Goal: Information Seeking & Learning: Learn about a topic

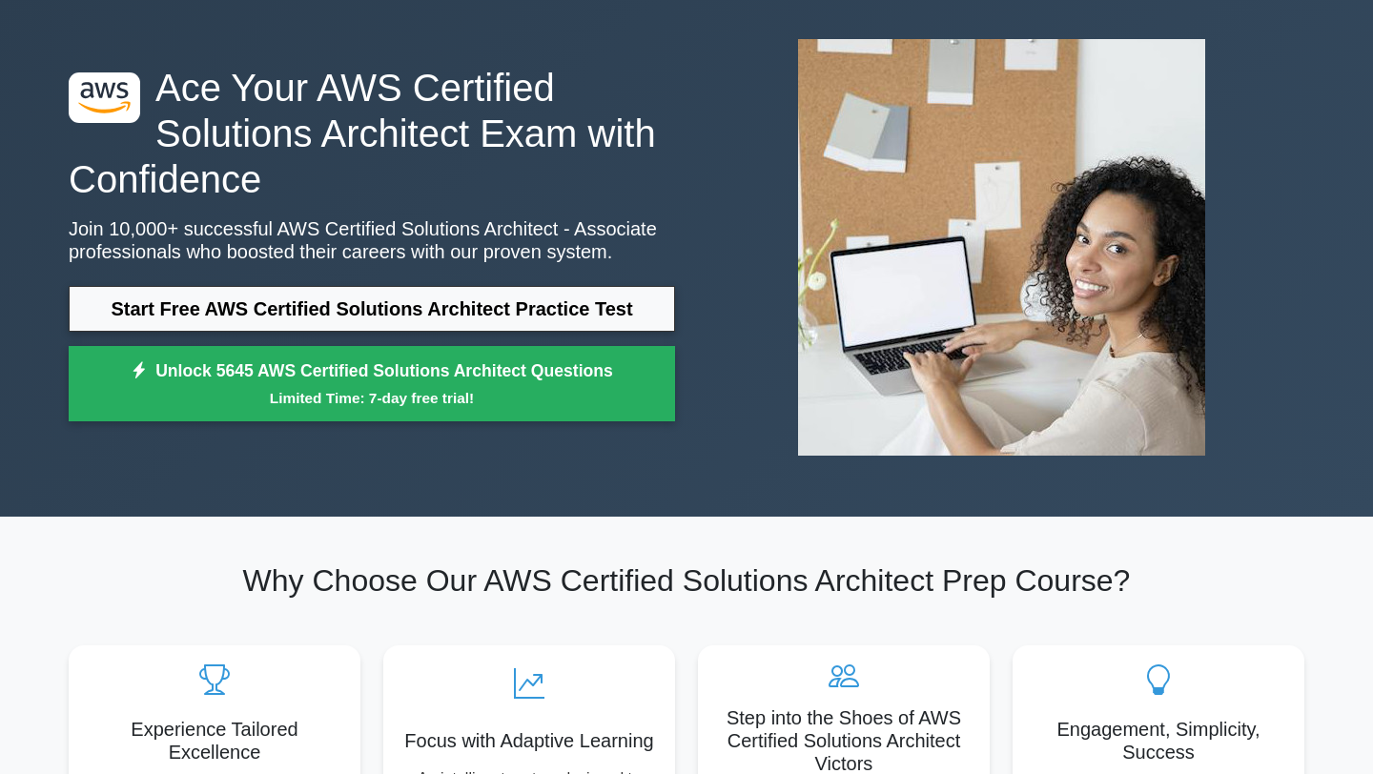
scroll to position [105, 0]
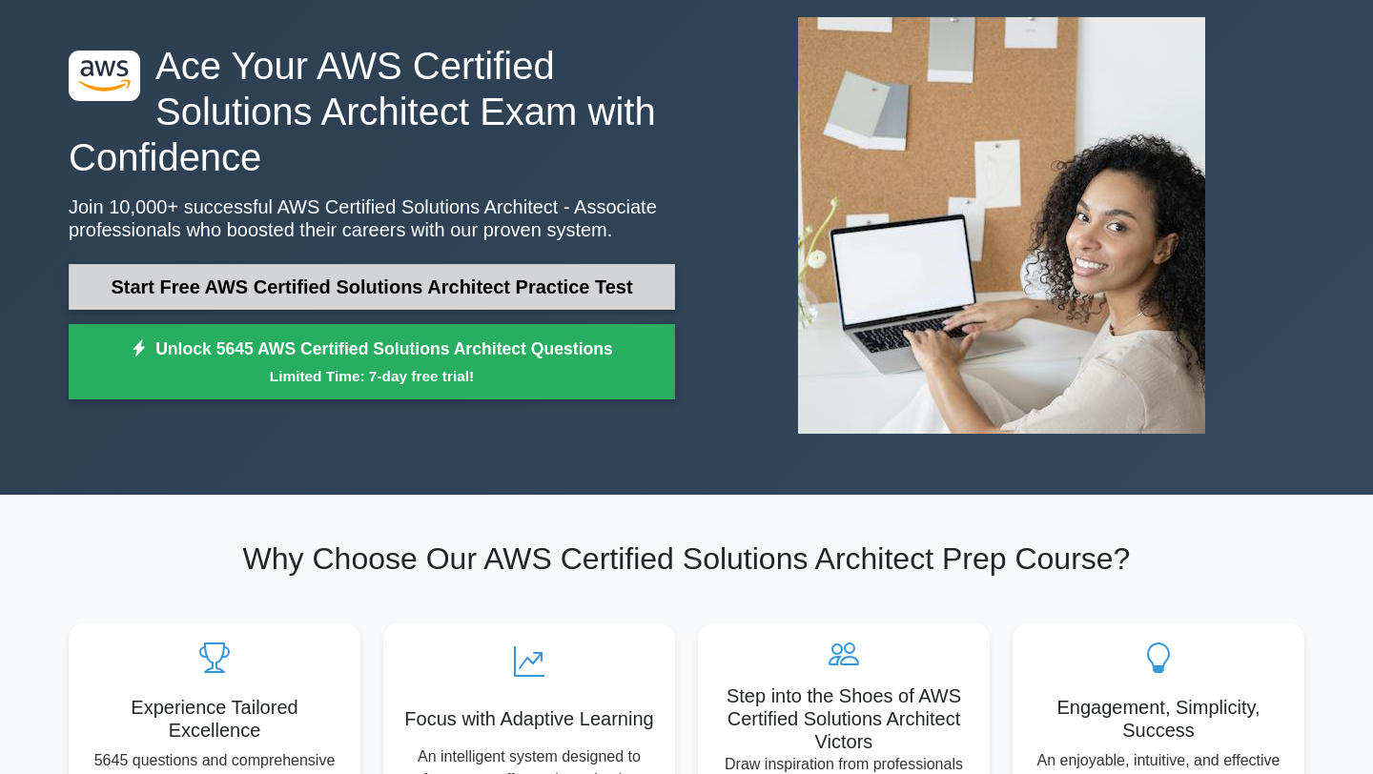
click at [455, 299] on link "Start Free AWS Certified Solutions Architect Practice Test" at bounding box center [372, 287] width 606 height 46
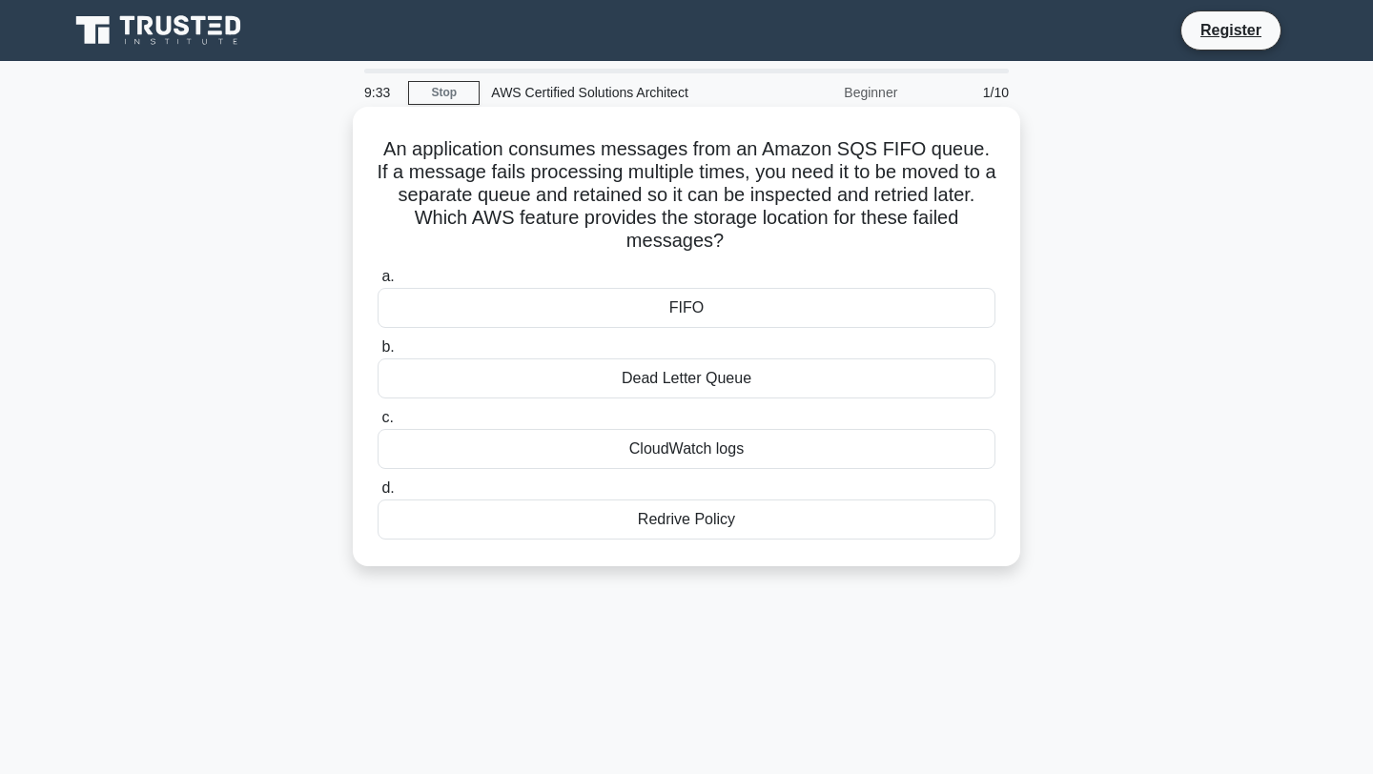
click at [526, 390] on div "Dead Letter Queue" at bounding box center [686, 378] width 618 height 40
click at [377, 354] on input "b. Dead Letter Queue" at bounding box center [377, 347] width 0 height 12
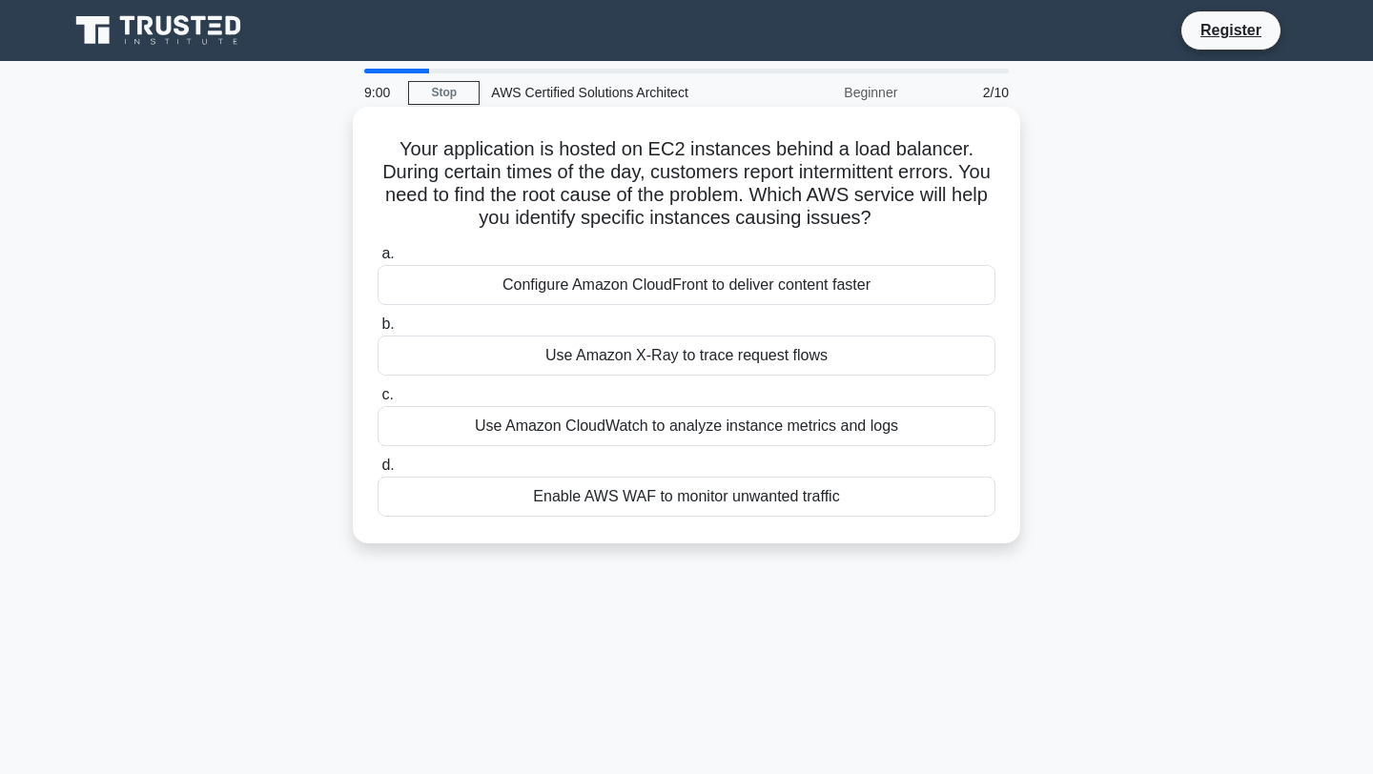
click at [534, 425] on div "Use Amazon CloudWatch to analyze instance metrics and logs" at bounding box center [686, 426] width 618 height 40
click at [377, 401] on input "c. Use Amazon CloudWatch to analyze instance metrics and logs" at bounding box center [377, 395] width 0 height 12
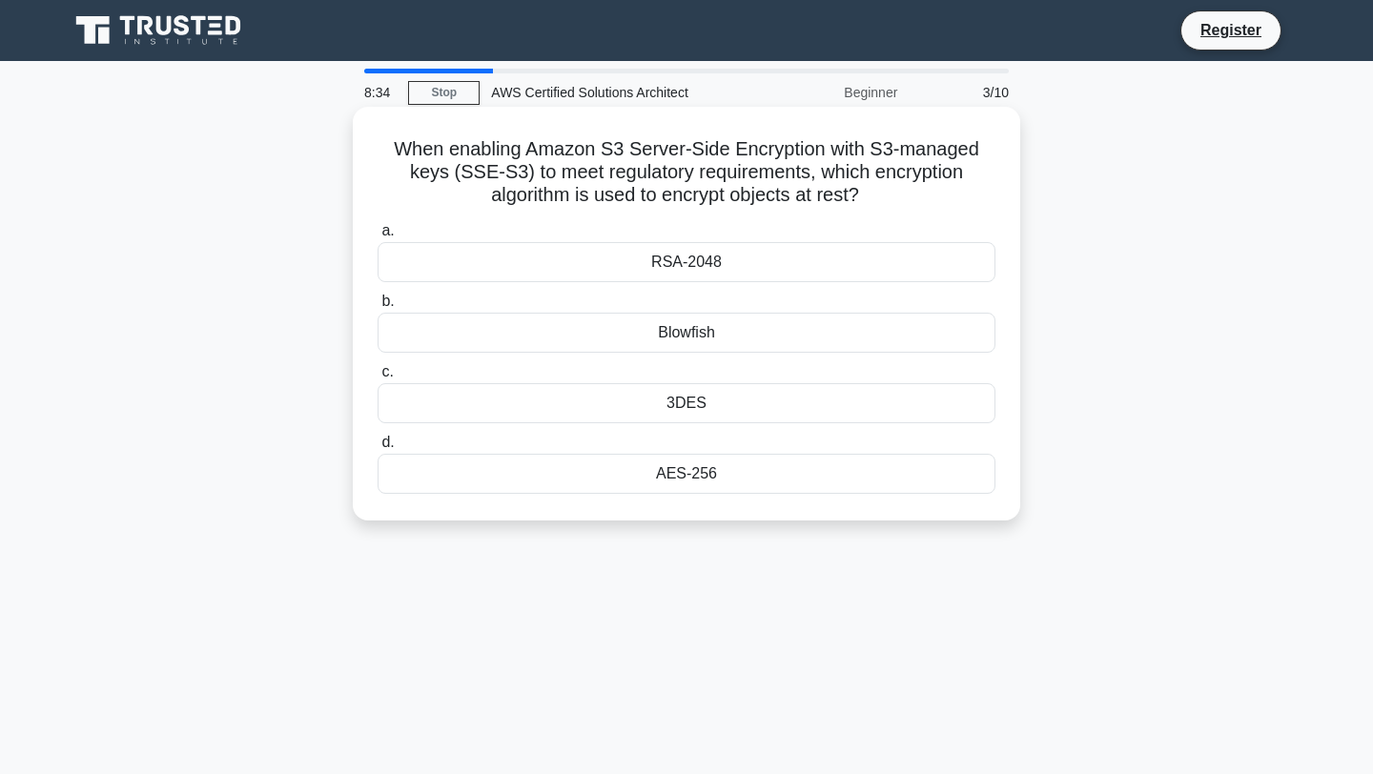
click at [556, 474] on div "AES-256" at bounding box center [686, 474] width 618 height 40
click at [377, 449] on input "d. AES-256" at bounding box center [377, 443] width 0 height 12
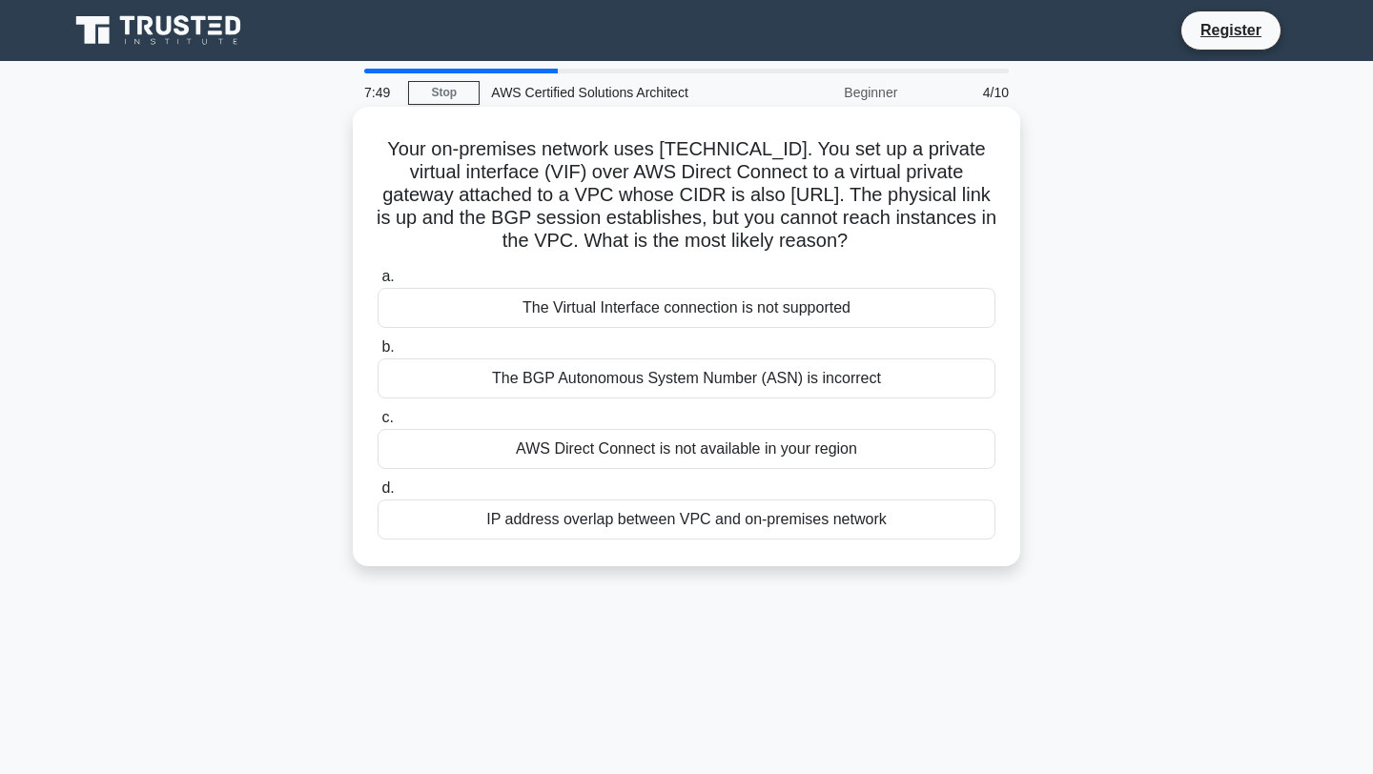
click at [575, 520] on div "IP address overlap between VPC and on-premises network" at bounding box center [686, 520] width 618 height 40
click at [377, 495] on input "d. IP address overlap between VPC and on-premises network" at bounding box center [377, 488] width 0 height 12
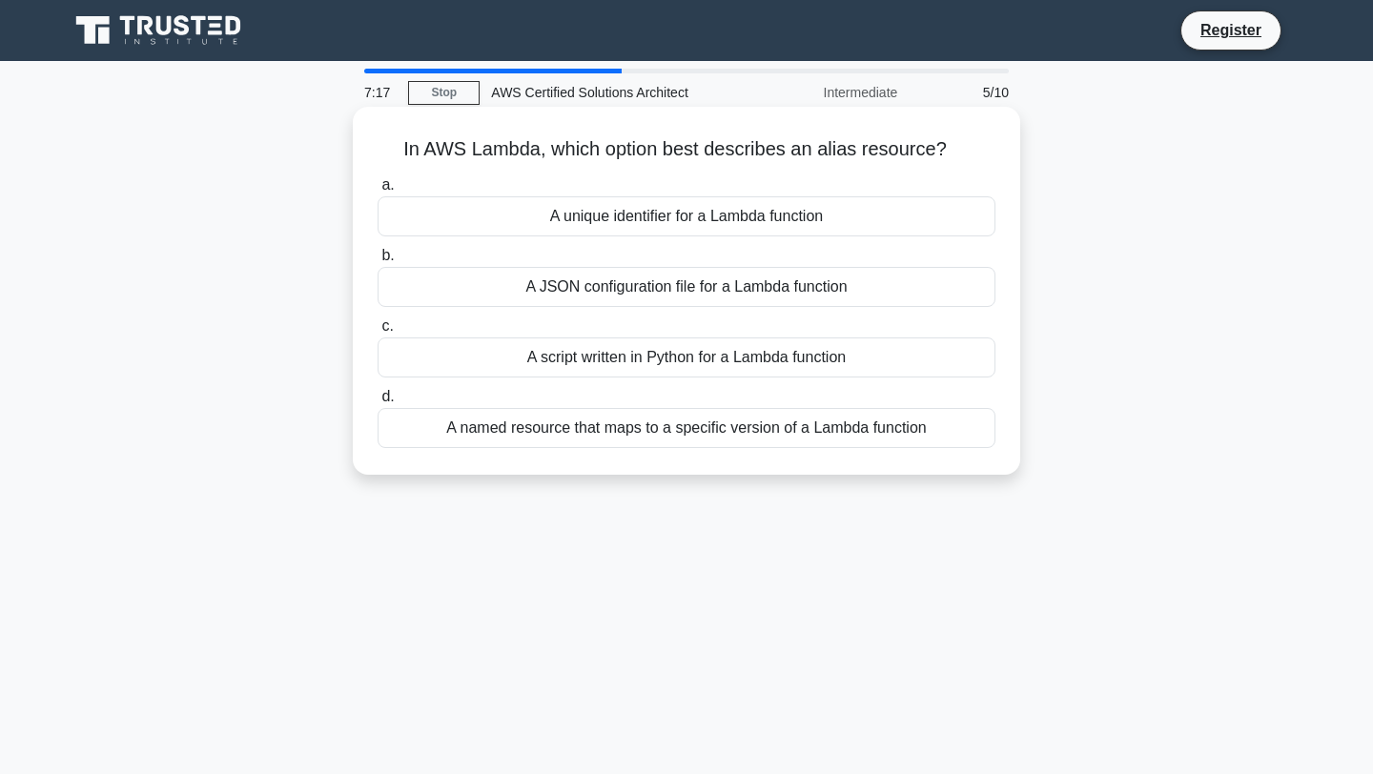
click at [608, 442] on div "A named resource that maps to a specific version of a Lambda function" at bounding box center [686, 428] width 618 height 40
click at [377, 403] on input "d. A named resource that maps to a specific version of a Lambda function" at bounding box center [377, 397] width 0 height 12
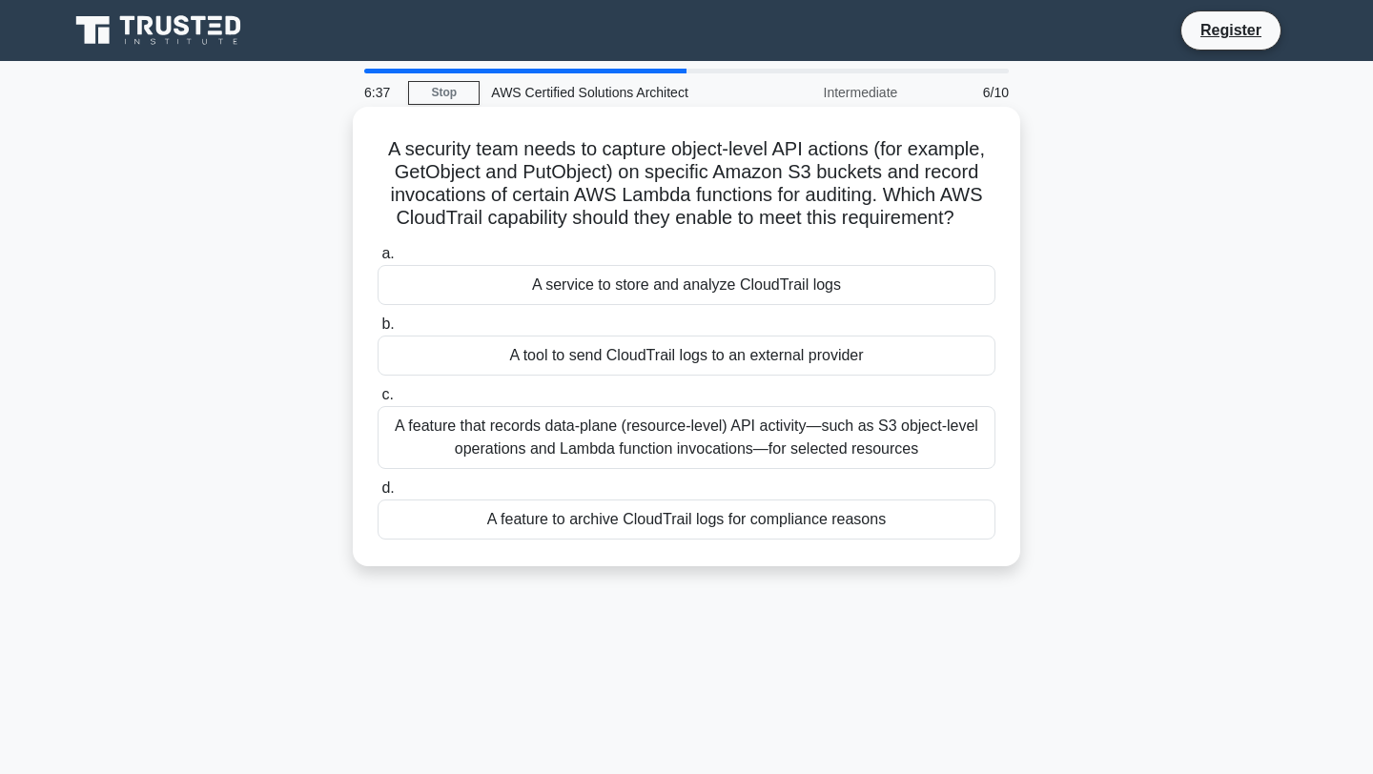
click at [599, 471] on div "a. A service to store and analyze CloudTrail logs b. A tool to send CloudTrail …" at bounding box center [686, 390] width 641 height 305
click at [649, 431] on div "A feature that records data-plane (resource-level) API activity—such as S3 obje…" at bounding box center [686, 437] width 618 height 63
click at [377, 401] on input "c. A feature that records data-plane (resource-level) API activity—such as S3 o…" at bounding box center [377, 395] width 0 height 12
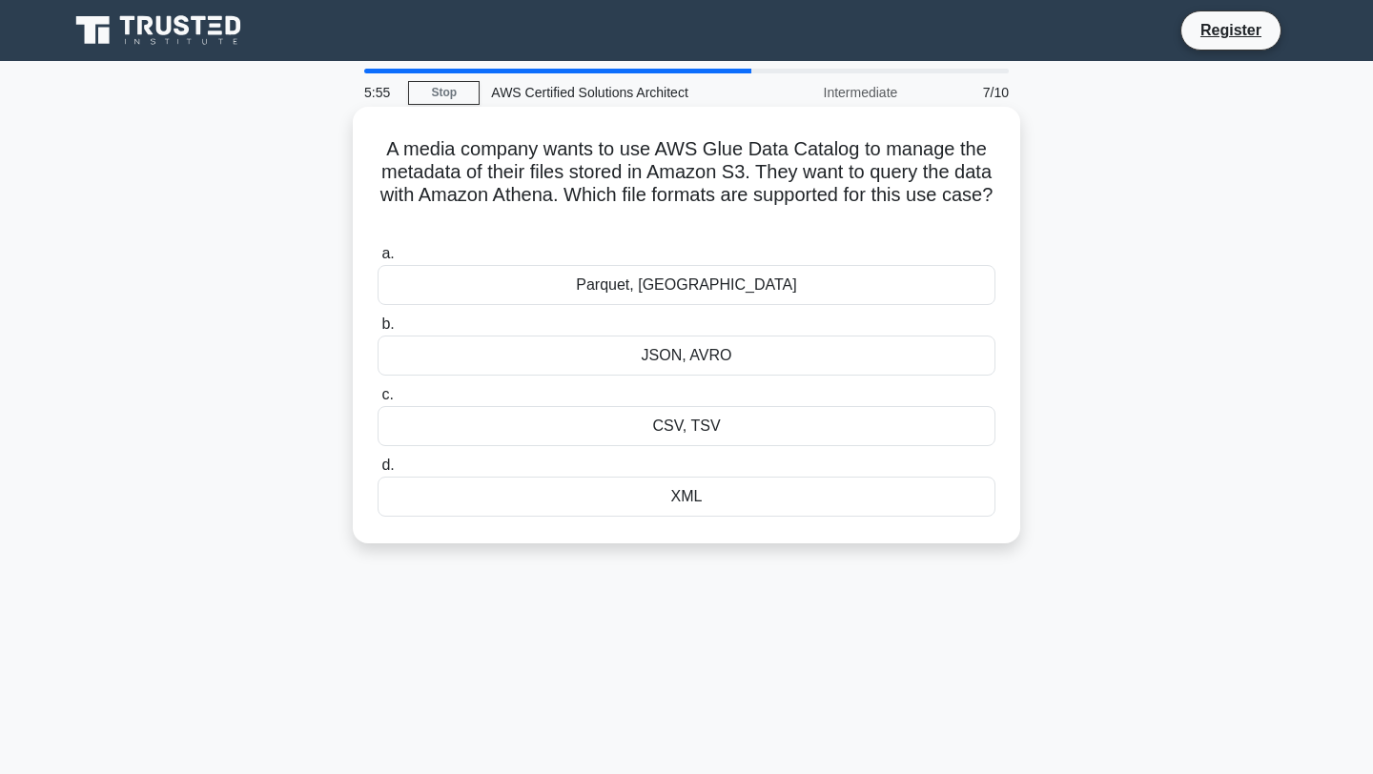
click at [694, 286] on div "Parquet, ORC" at bounding box center [686, 285] width 618 height 40
click at [377, 260] on input "a. Parquet, ORC" at bounding box center [377, 254] width 0 height 12
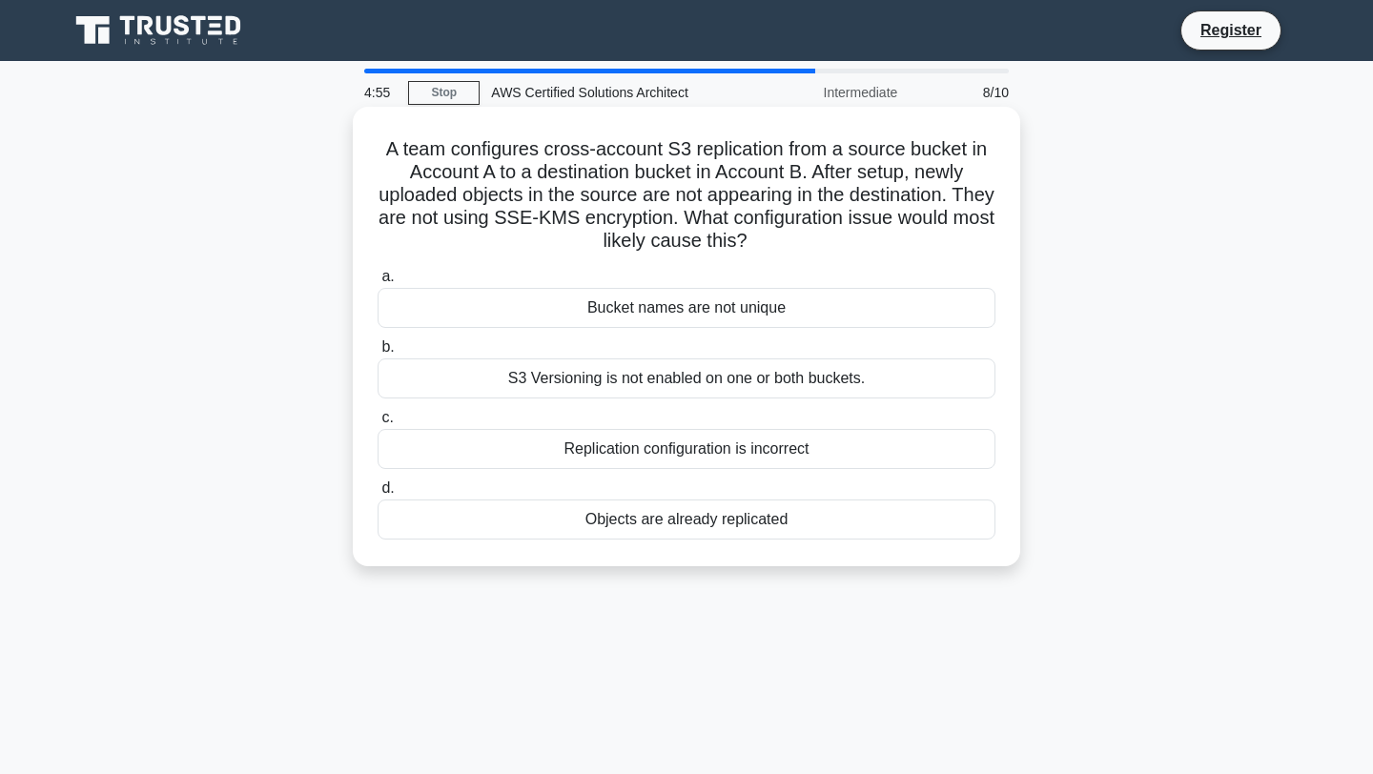
click at [689, 452] on div "Replication configuration is incorrect" at bounding box center [686, 449] width 618 height 40
click at [377, 424] on input "c. Replication configuration is incorrect" at bounding box center [377, 418] width 0 height 12
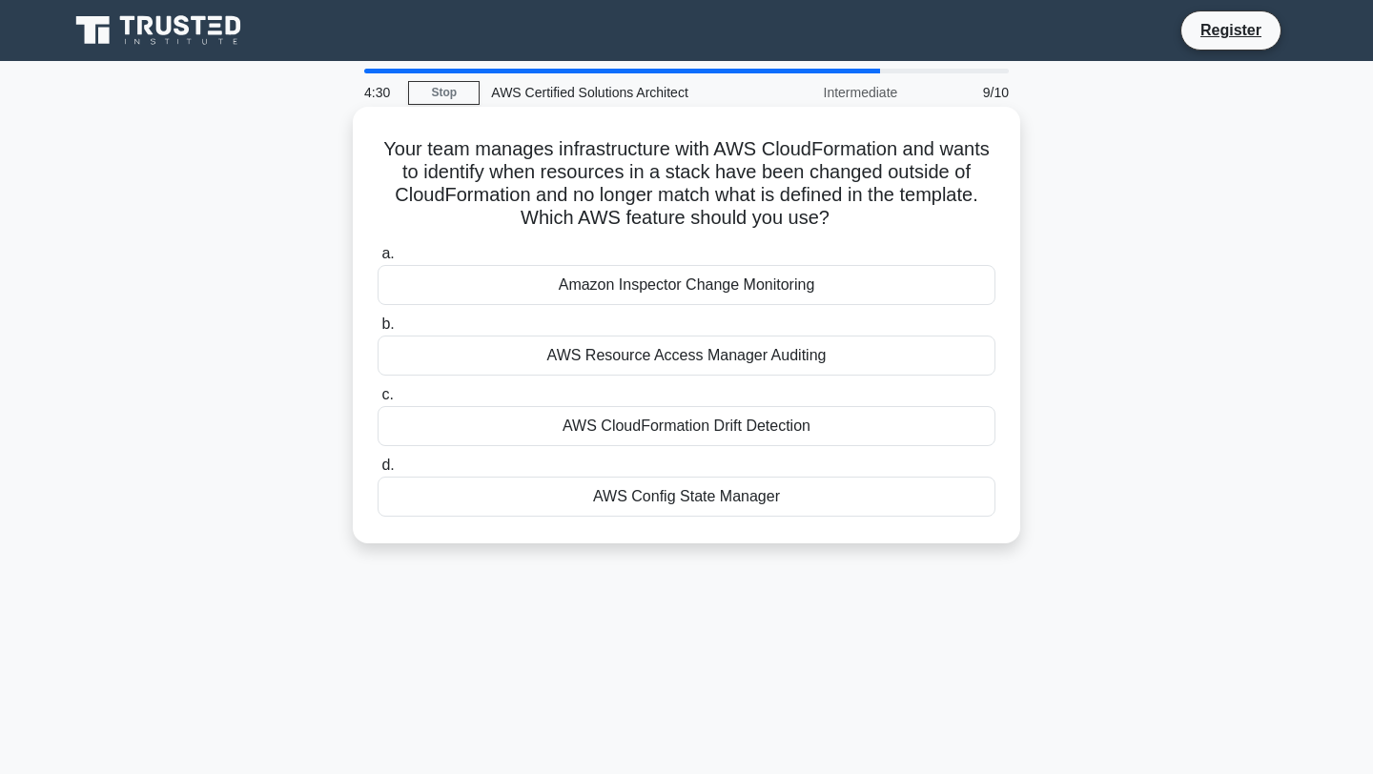
click at [704, 424] on div "AWS CloudFormation Drift Detection" at bounding box center [686, 426] width 618 height 40
click at [377, 401] on input "c. AWS CloudFormation Drift Detection" at bounding box center [377, 395] width 0 height 12
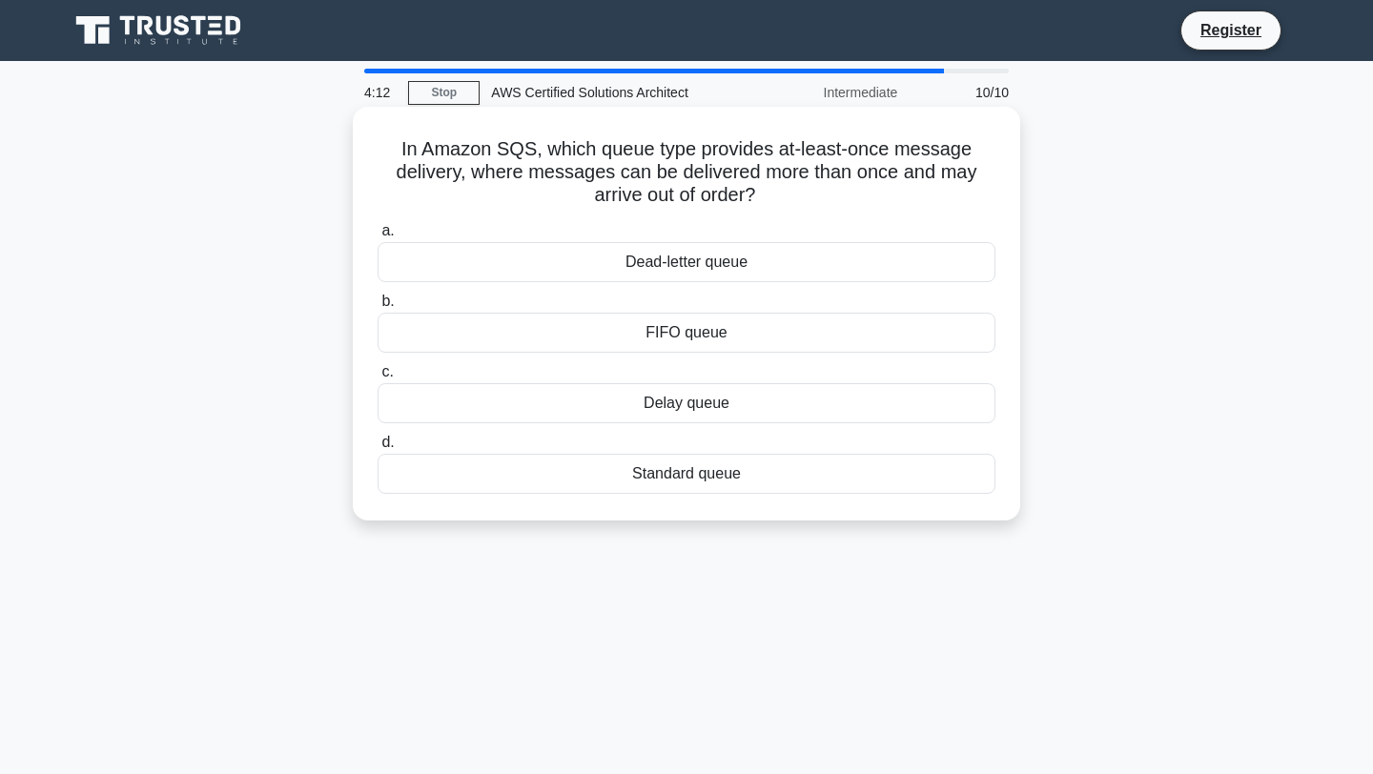
click at [695, 474] on div "Standard queue" at bounding box center [686, 474] width 618 height 40
click at [377, 449] on input "d. Standard queue" at bounding box center [377, 443] width 0 height 12
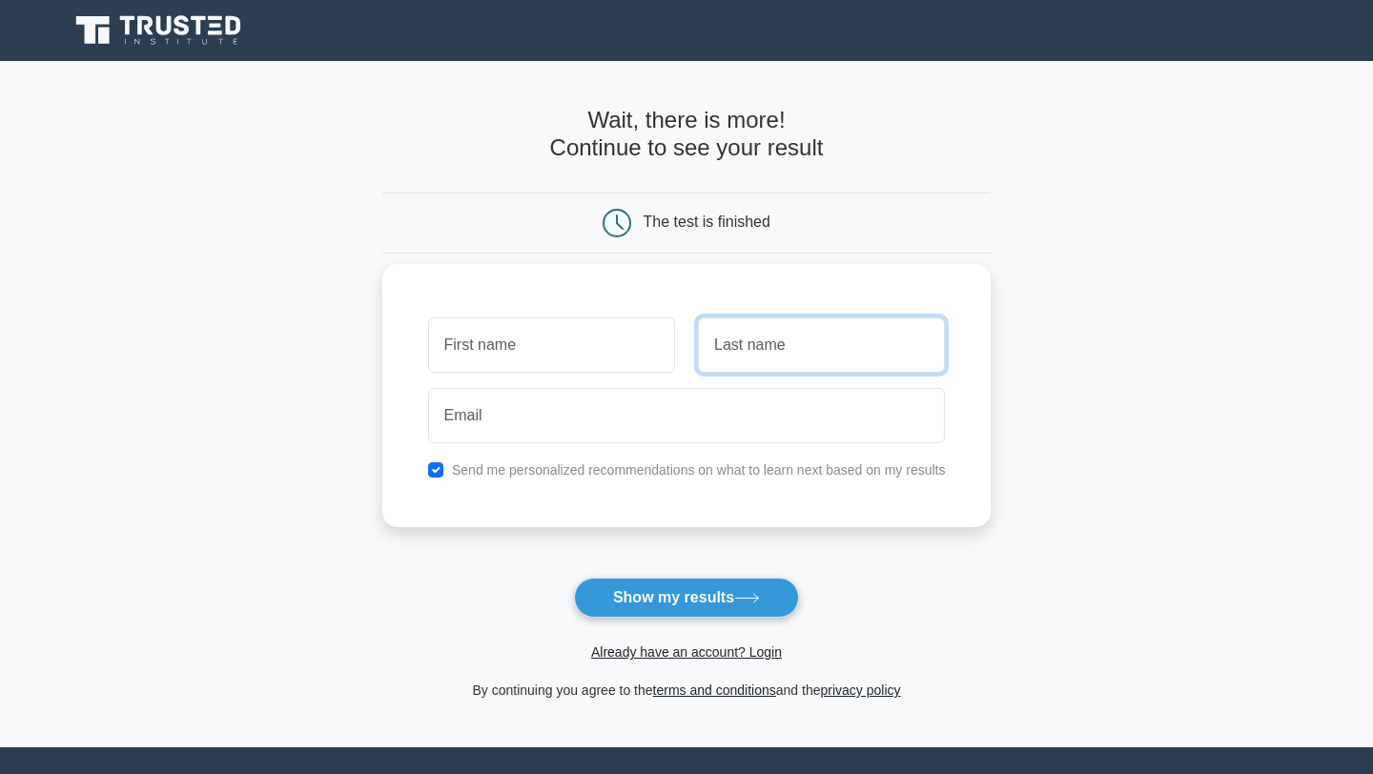
click at [754, 341] on input "text" at bounding box center [821, 344] width 247 height 55
click at [685, 373] on div at bounding box center [552, 345] width 270 height 71
